Goal: Navigation & Orientation: Go to known website

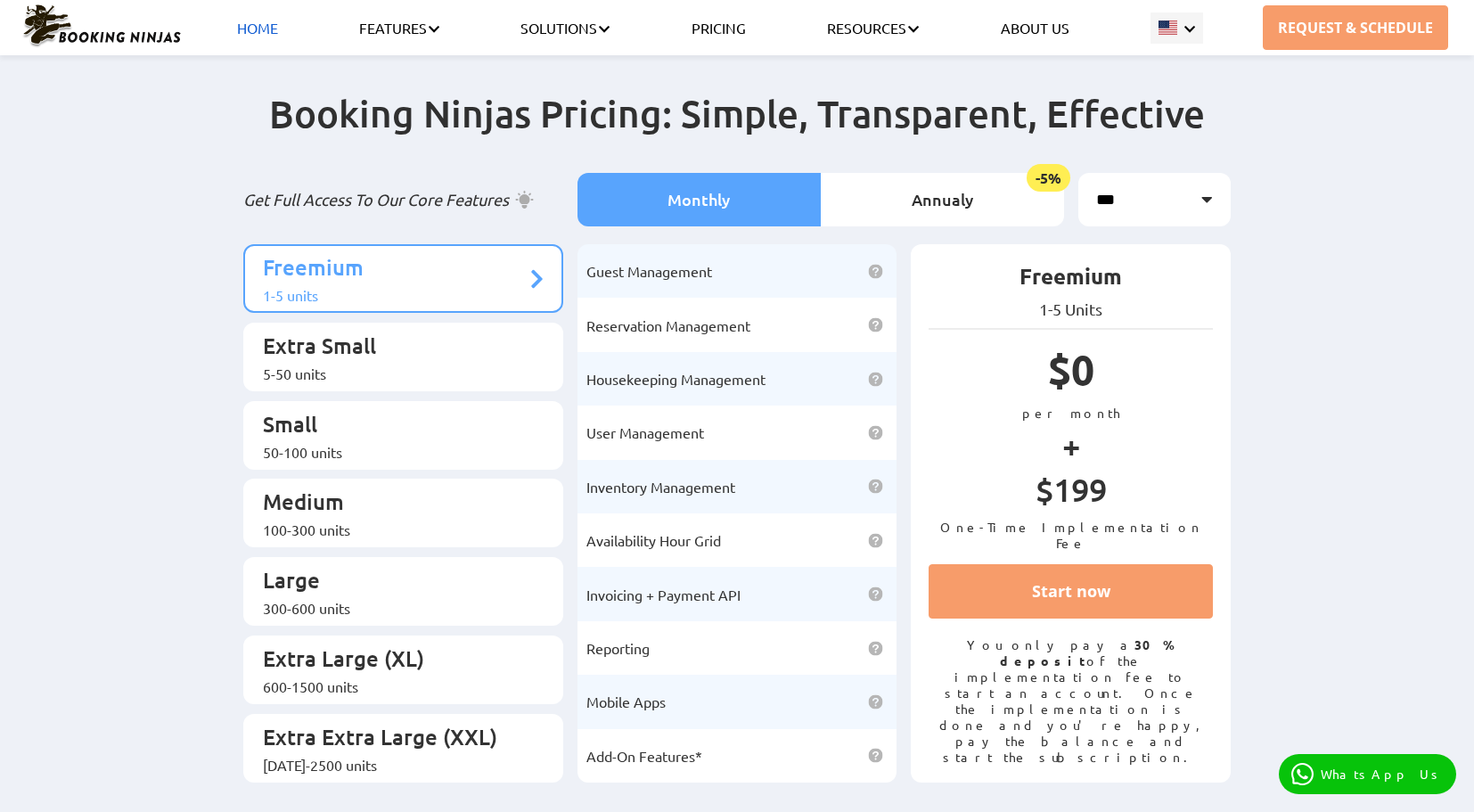
click at [238, 25] on link "HOME" at bounding box center [257, 28] width 41 height 18
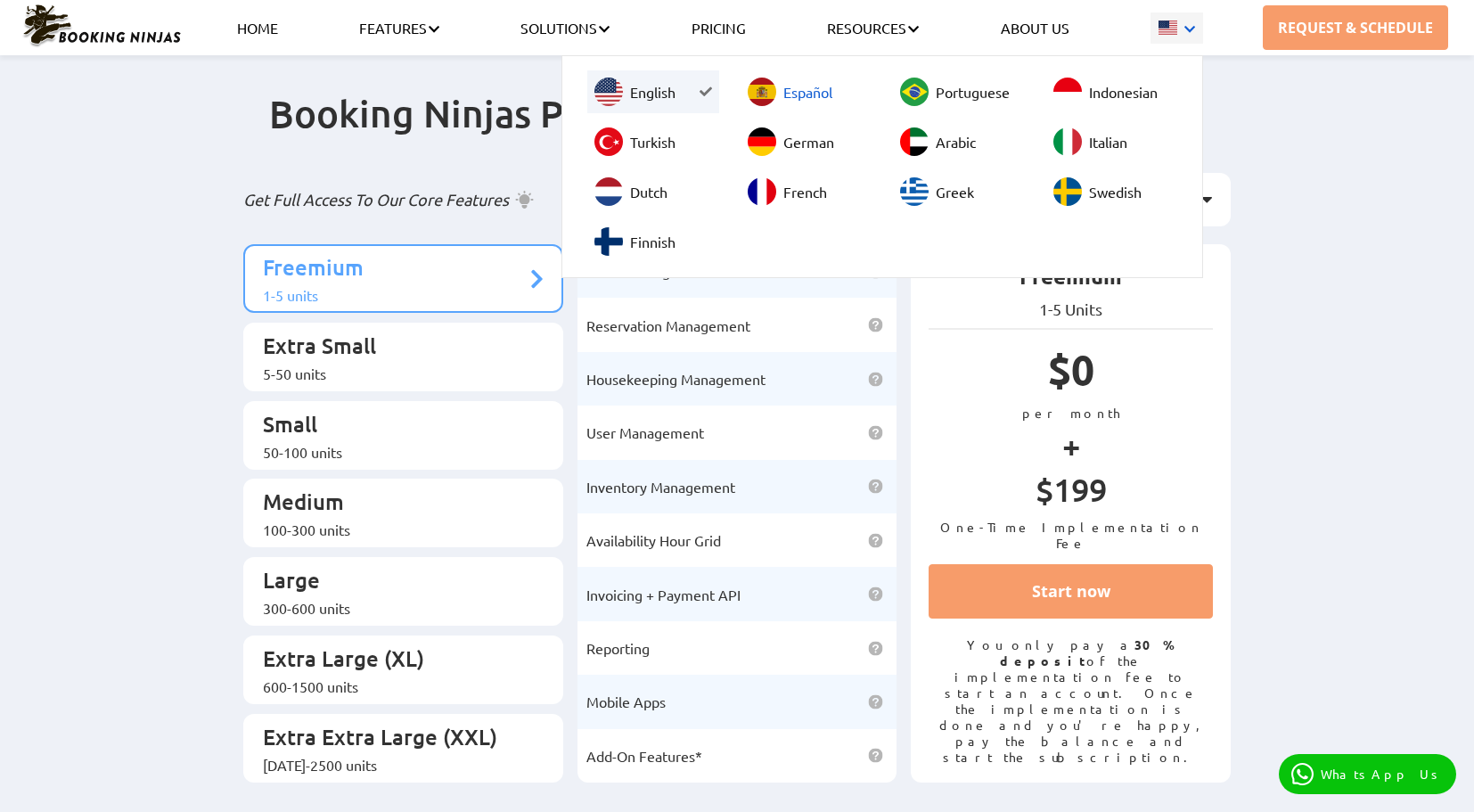
click at [813, 99] on link "Español" at bounding box center [806, 91] width 132 height 43
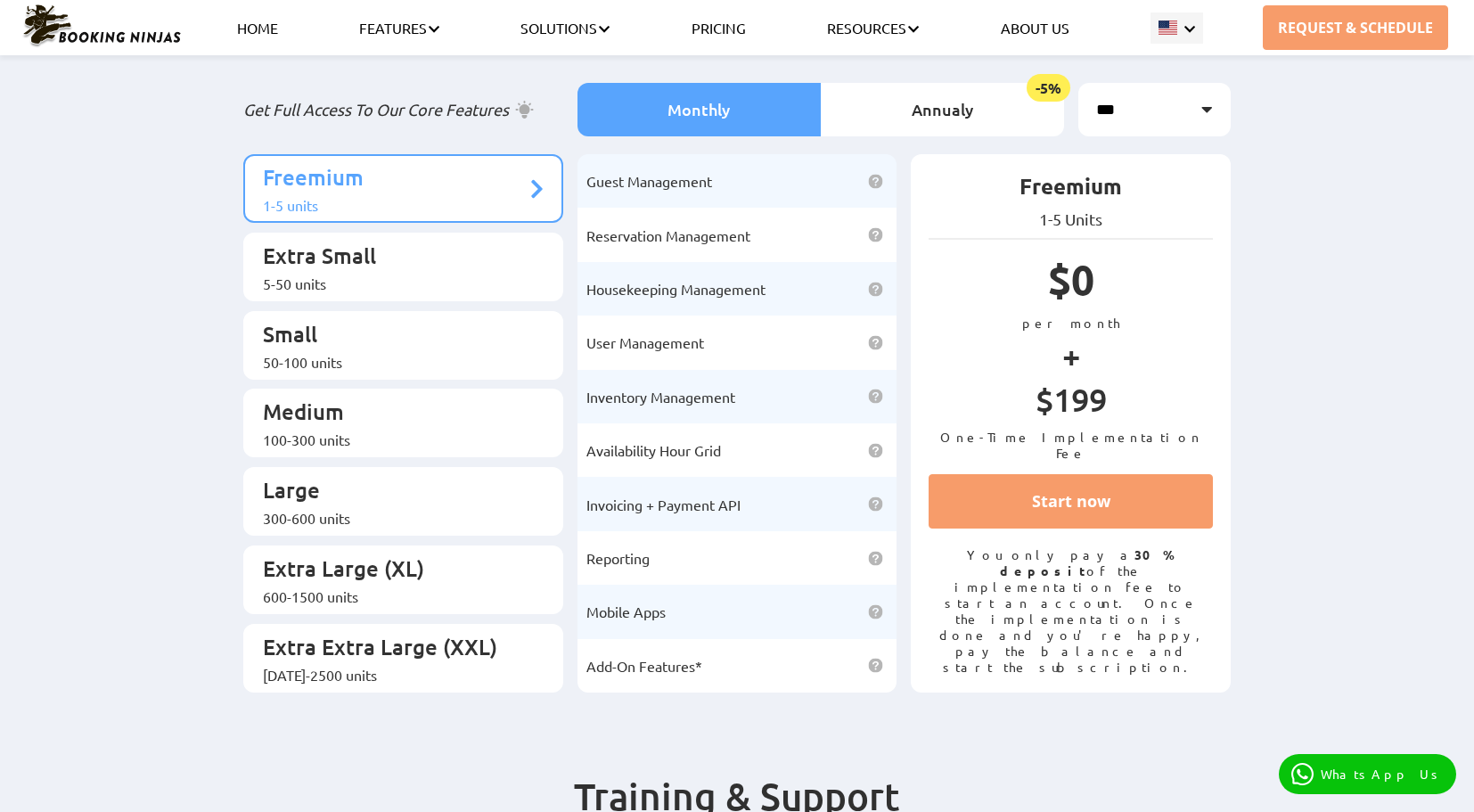
scroll to position [89, 0]
click at [278, 19] on ul "HOME FEATURES Core Property Management Features Booking Engine Hotel Channel Ma…" at bounding box center [719, 28] width 1048 height 55
click at [273, 31] on link "HOME" at bounding box center [257, 28] width 41 height 18
